Goal: Navigation & Orientation: Find specific page/section

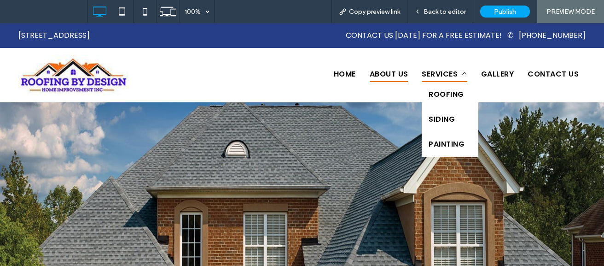
click at [428, 73] on span "Services" at bounding box center [444, 74] width 45 height 16
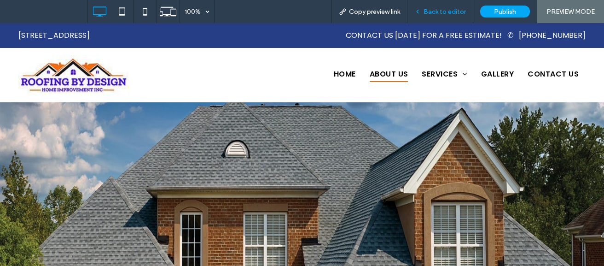
click at [443, 21] on div "Back to editor" at bounding box center [441, 11] width 66 height 23
click at [439, 10] on span "Back to editor" at bounding box center [445, 12] width 42 height 8
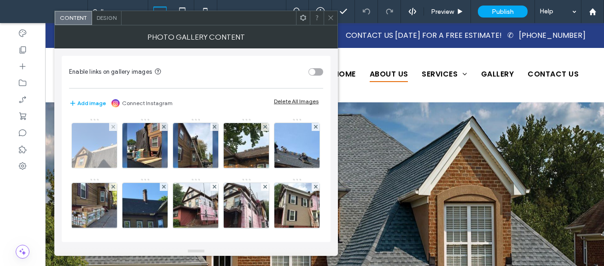
click at [111, 143] on img at bounding box center [95, 145] width 68 height 45
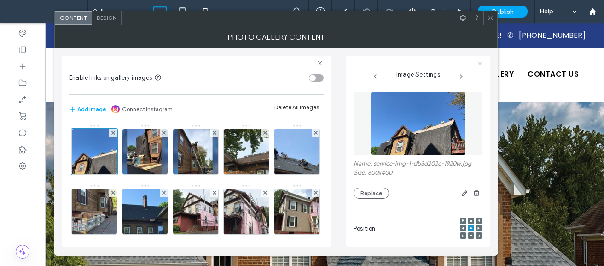
scroll to position [235, 0]
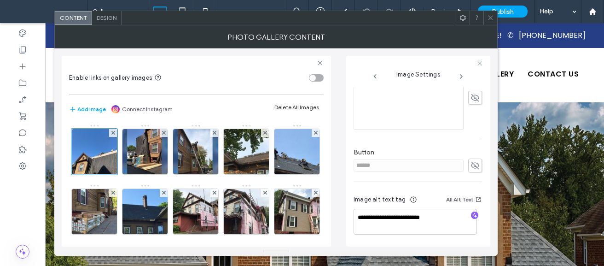
click at [462, 76] on icon at bounding box center [461, 76] width 7 height 7
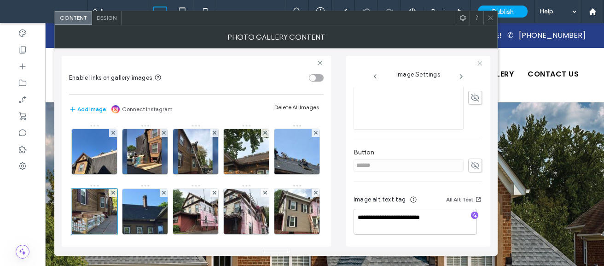
click at [462, 76] on icon at bounding box center [461, 76] width 7 height 7
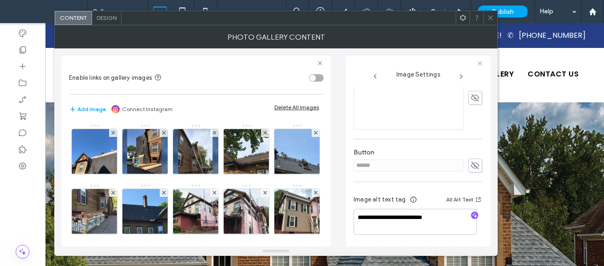
click at [462, 76] on icon at bounding box center [461, 76] width 7 height 7
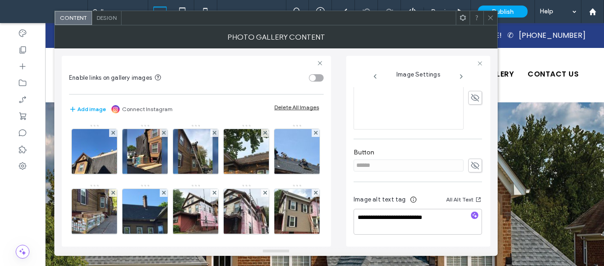
click at [462, 76] on icon at bounding box center [461, 76] width 7 height 7
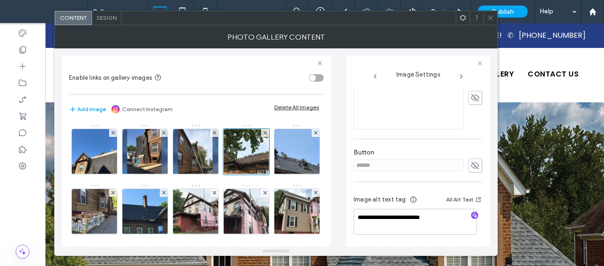
click at [462, 76] on icon at bounding box center [461, 76] width 7 height 7
click at [487, 12] on span at bounding box center [490, 18] width 7 height 14
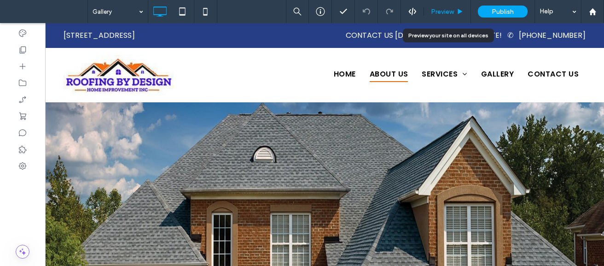
click at [449, 15] on span "Preview" at bounding box center [442, 12] width 23 height 8
